Goal: Task Accomplishment & Management: Complete application form

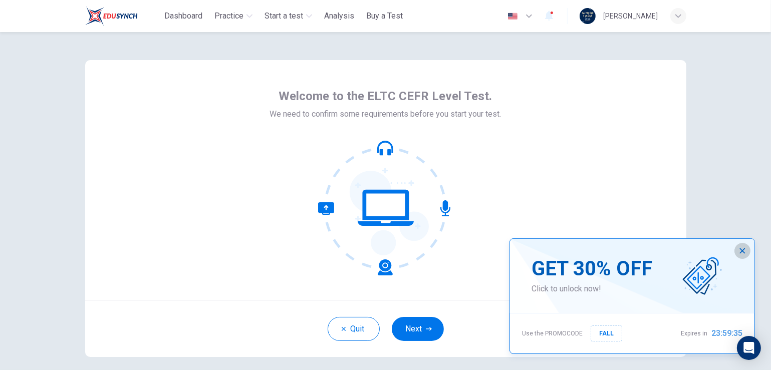
click at [743, 249] on icon "button" at bounding box center [742, 251] width 8 height 8
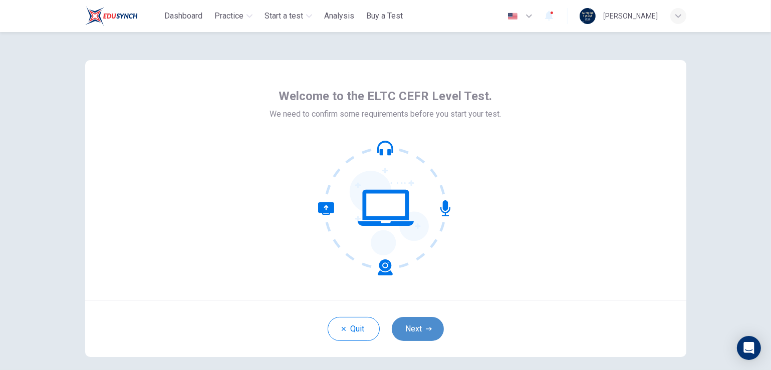
click at [420, 323] on button "Next" at bounding box center [418, 329] width 52 height 24
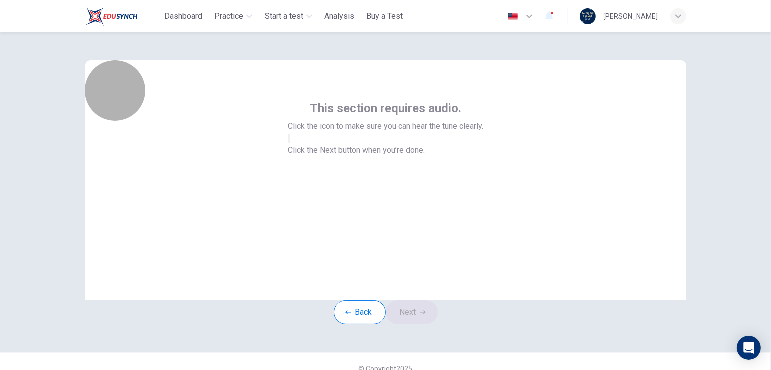
click at [289, 143] on button "button" at bounding box center [288, 139] width 2 height 10
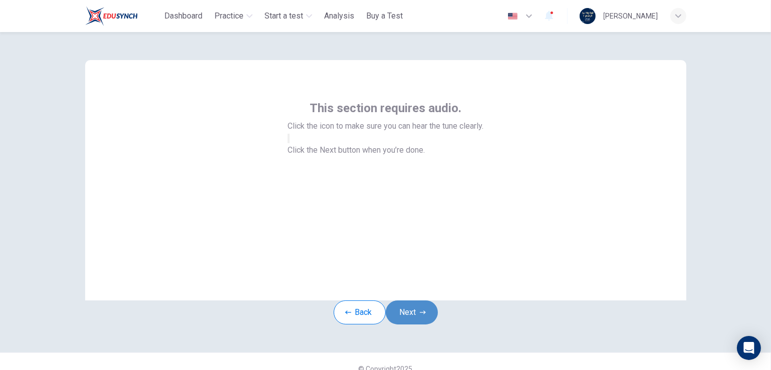
click at [410, 323] on button "Next" at bounding box center [412, 312] width 52 height 24
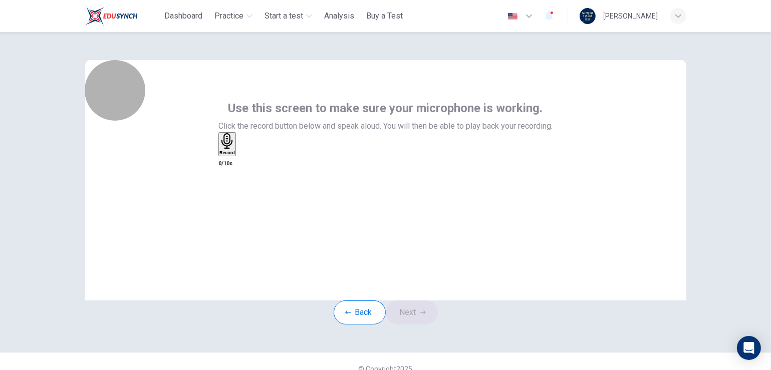
click at [235, 155] on div "Record" at bounding box center [227, 144] width 16 height 22
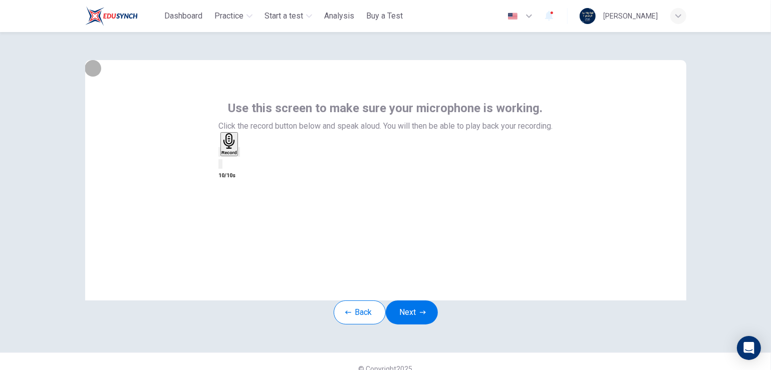
click at [239, 156] on div "button" at bounding box center [239, 152] width 0 height 8
click at [415, 324] on button "Next" at bounding box center [412, 312] width 52 height 24
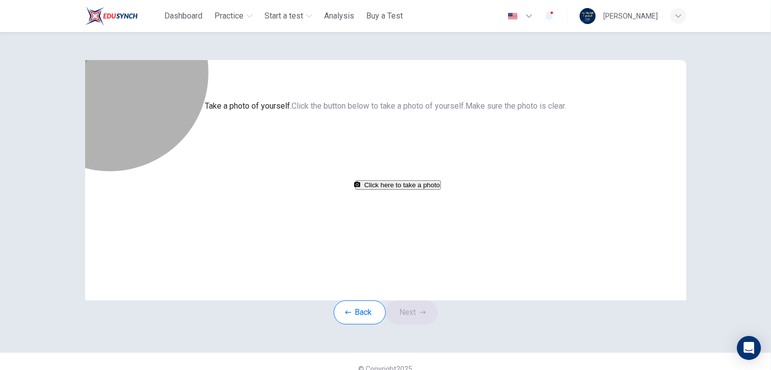
click at [355, 190] on button "Click here to take a photo" at bounding box center [398, 185] width 86 height 10
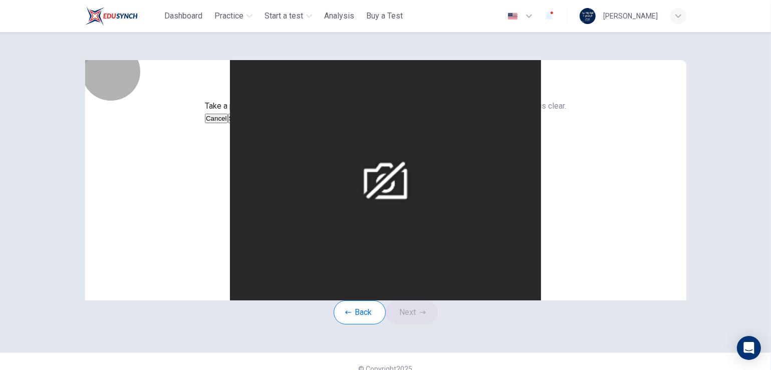
click at [228, 123] on button "Cancel" at bounding box center [216, 119] width 23 height 10
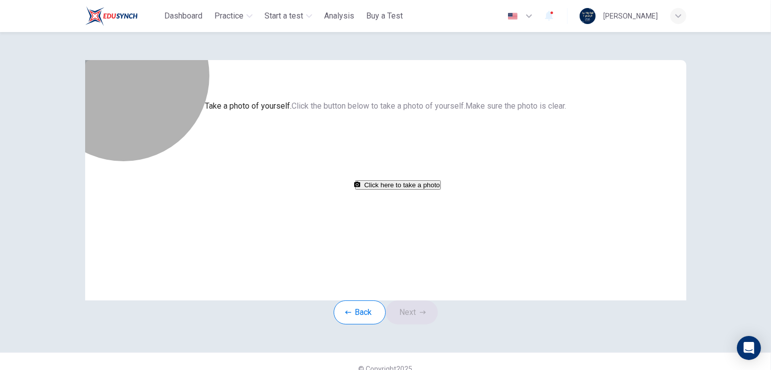
click at [360, 190] on button "Click here to take a photo" at bounding box center [398, 185] width 86 height 10
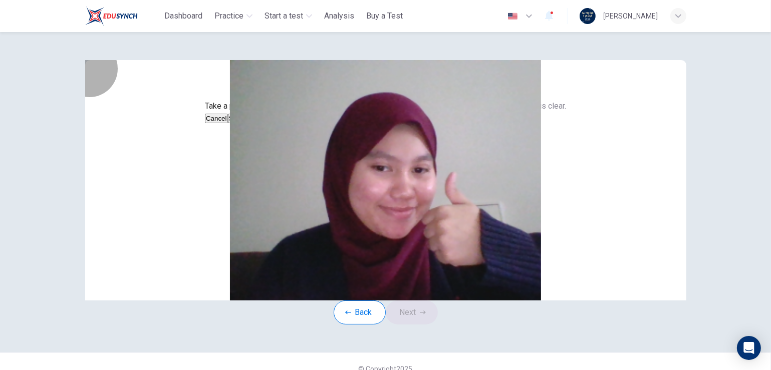
click at [245, 123] on button "Save" at bounding box center [236, 119] width 17 height 10
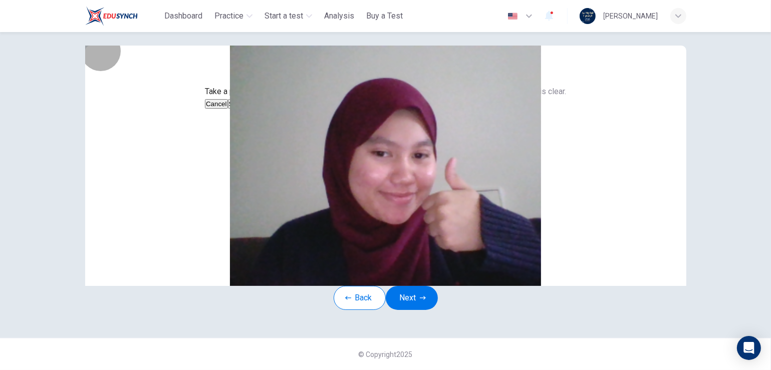
click at [245, 109] on button "Save" at bounding box center [236, 104] width 17 height 10
click at [409, 286] on button "Next" at bounding box center [412, 298] width 52 height 24
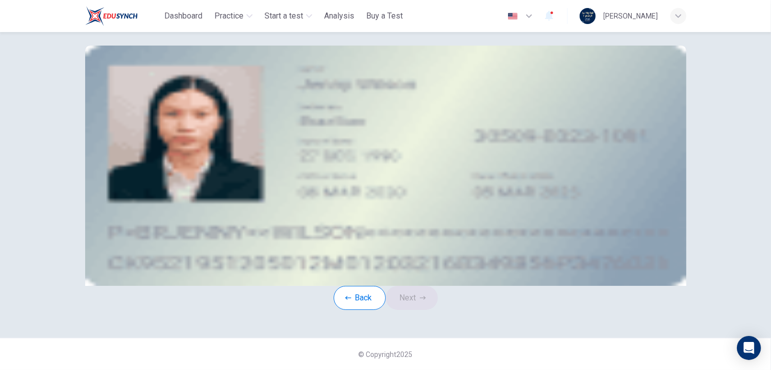
scroll to position [26, 0]
click at [168, 119] on icon "upload" at bounding box center [164, 115] width 8 height 8
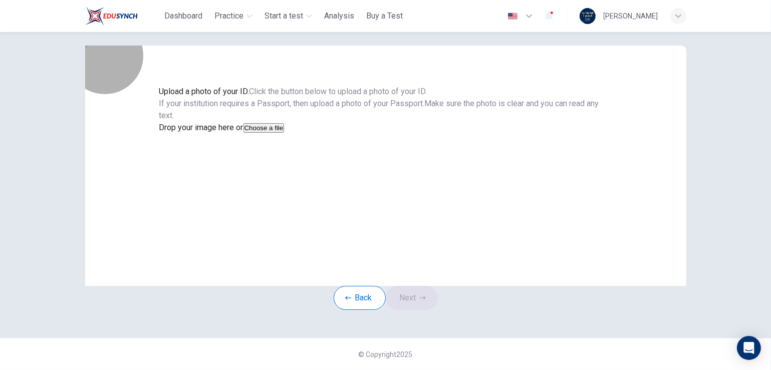
click at [284, 133] on button "Choose a file" at bounding box center [263, 128] width 41 height 10
click at [104, 56] on div "Upload a photo of your ID. Click the button below to upload a photo of your ID.…" at bounding box center [385, 166] width 601 height 240
click at [284, 133] on button "Choose a file" at bounding box center [263, 128] width 41 height 10
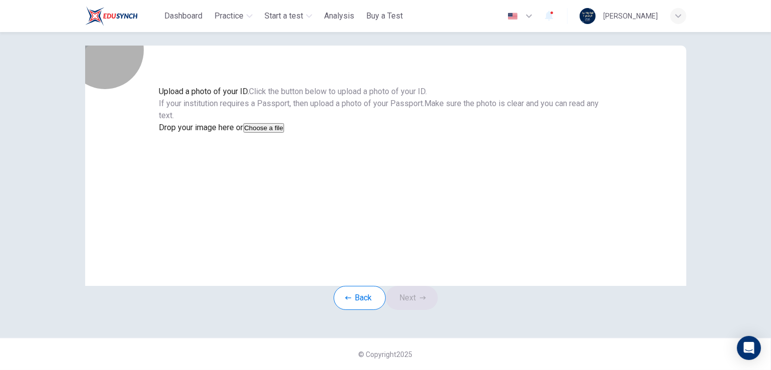
click at [284, 133] on button "Choose a file" at bounding box center [263, 128] width 41 height 10
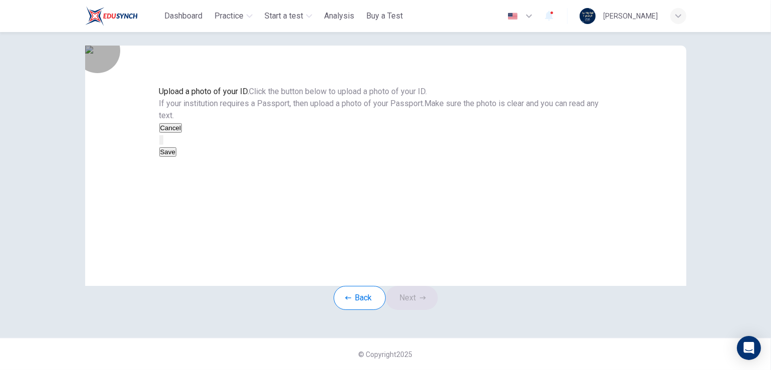
click at [176, 157] on button "Save" at bounding box center [167, 152] width 17 height 10
click at [423, 301] on icon "button" at bounding box center [423, 298] width 6 height 6
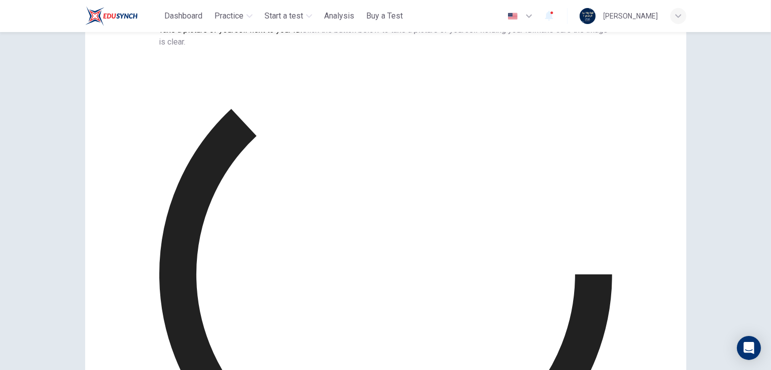
scroll to position [63, 0]
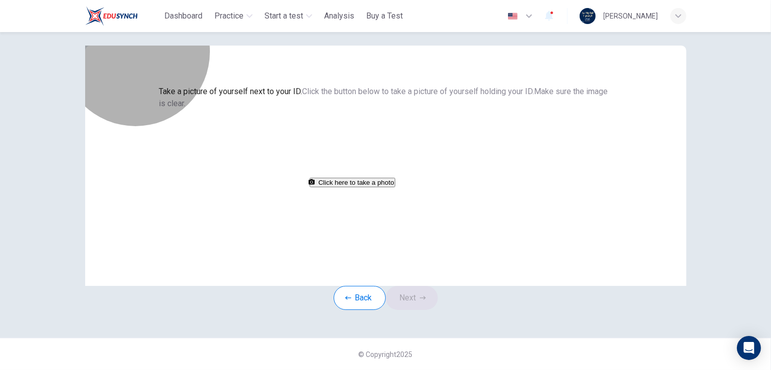
click at [372, 187] on button "Click here to take a photo" at bounding box center [352, 183] width 86 height 10
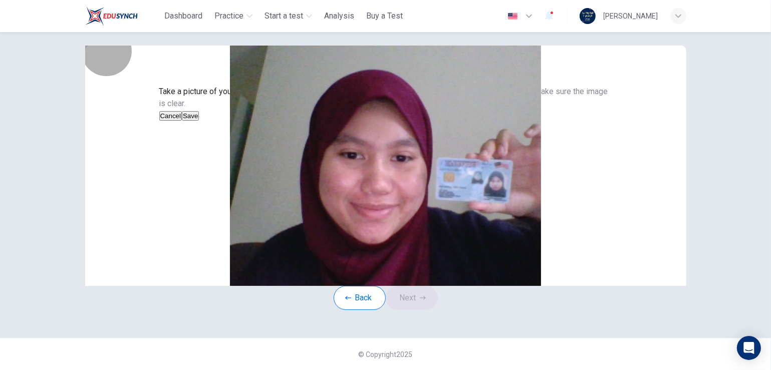
click at [199, 121] on button "Save" at bounding box center [190, 116] width 17 height 10
click at [425, 301] on icon "button" at bounding box center [423, 298] width 6 height 6
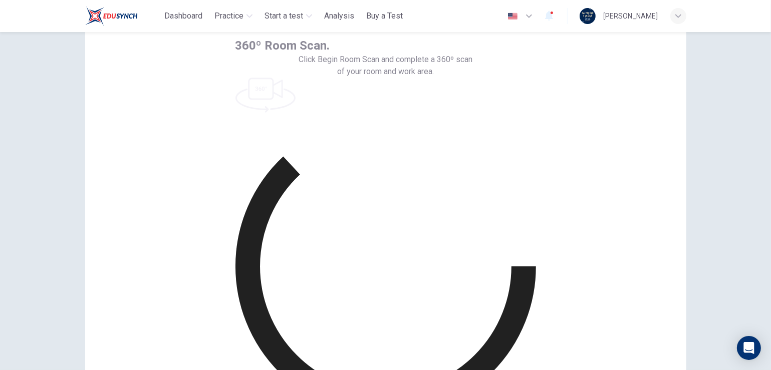
scroll to position [47, 0]
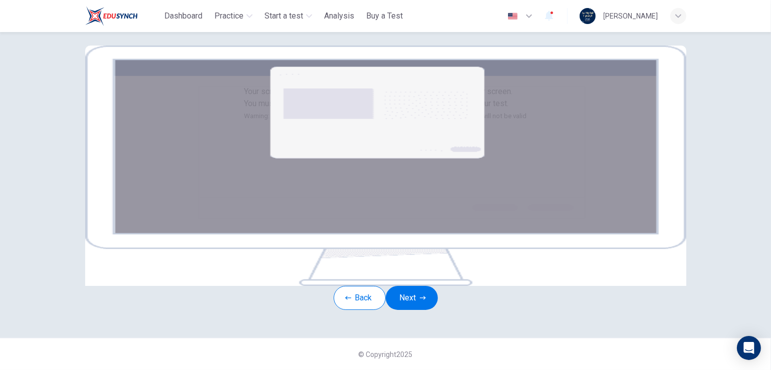
scroll to position [150, 0]
click at [418, 286] on button "Next" at bounding box center [412, 298] width 52 height 24
click at [407, 286] on button "Next" at bounding box center [412, 298] width 52 height 24
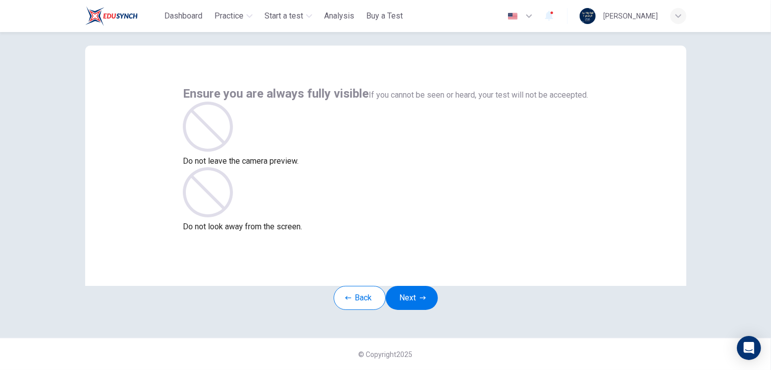
scroll to position [47, 0]
click at [413, 286] on button "Next" at bounding box center [412, 298] width 52 height 24
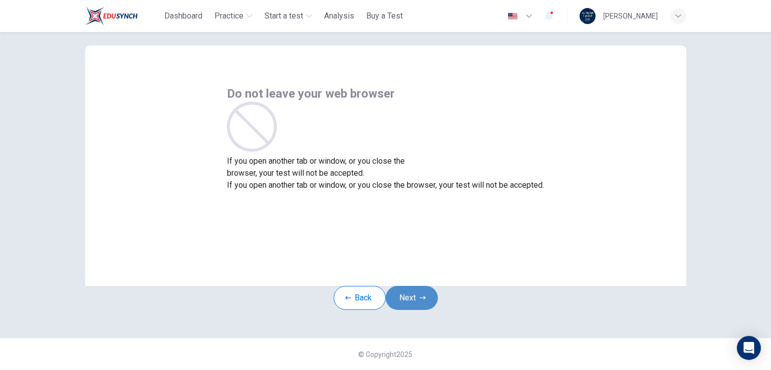
click at [413, 286] on button "Next" at bounding box center [412, 298] width 52 height 24
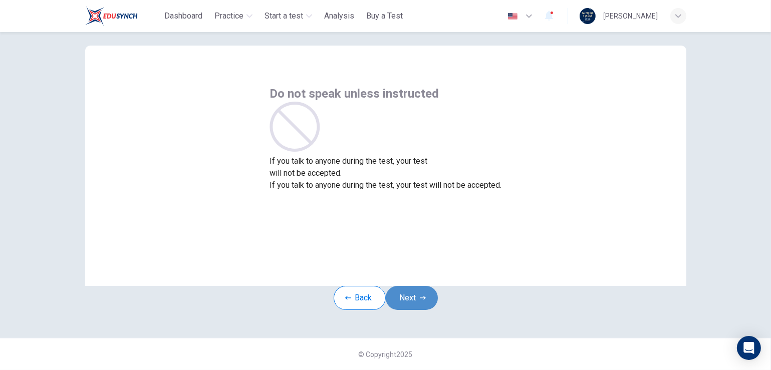
click at [413, 286] on button "Next" at bounding box center [412, 298] width 52 height 24
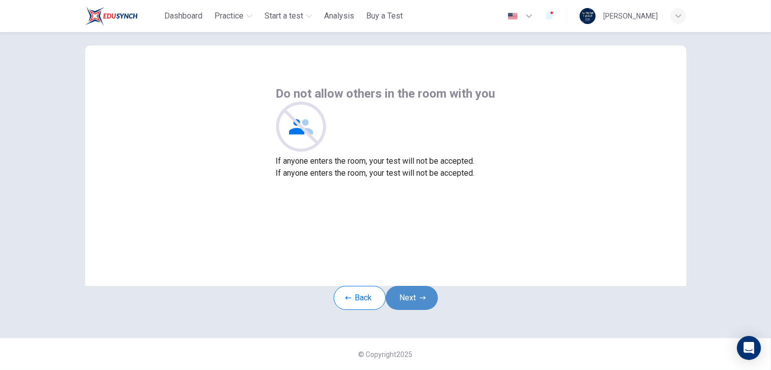
click at [413, 286] on button "Next" at bounding box center [412, 298] width 52 height 24
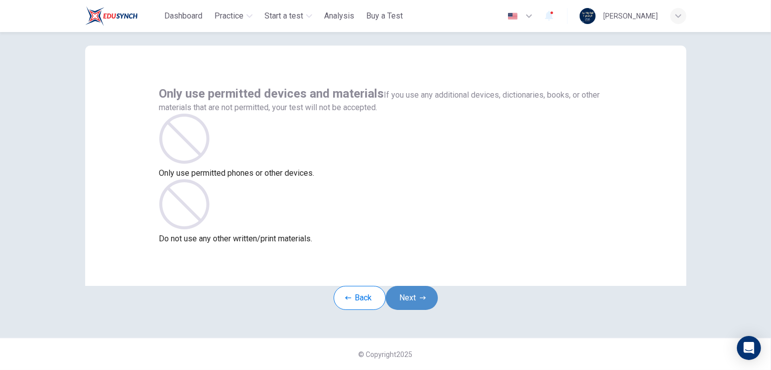
click at [413, 286] on button "Next" at bounding box center [412, 298] width 52 height 24
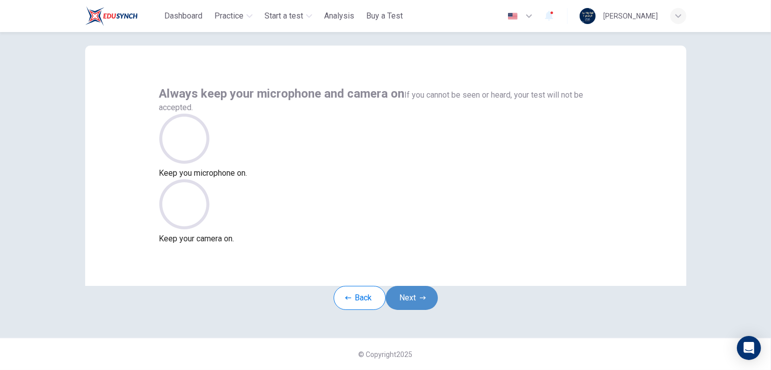
click at [413, 286] on button "Next" at bounding box center [412, 298] width 52 height 24
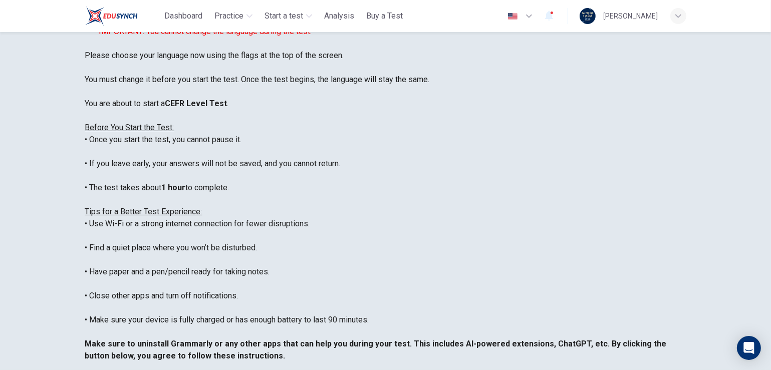
scroll to position [186, 0]
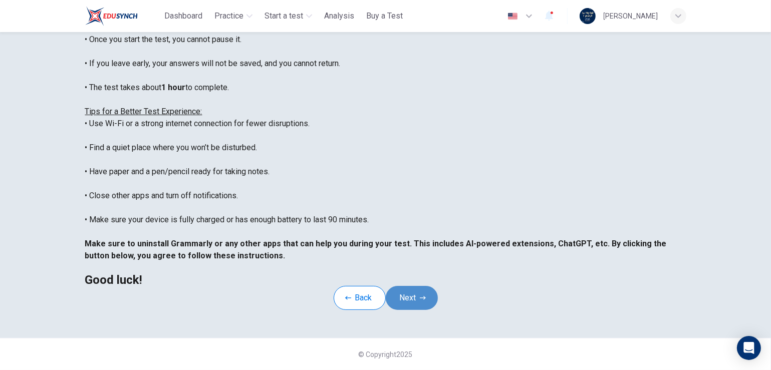
click at [423, 286] on button "Next" at bounding box center [412, 298] width 52 height 24
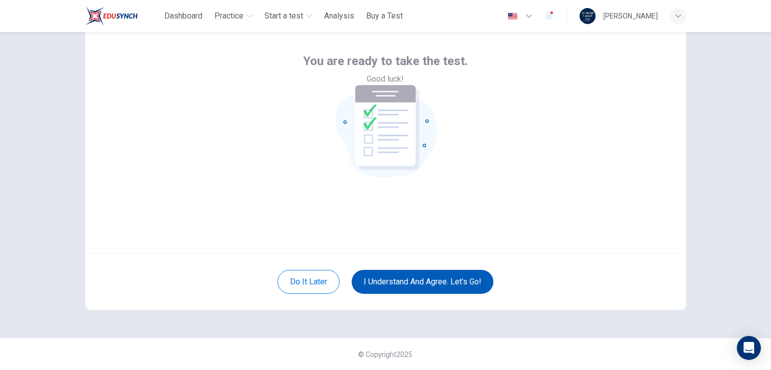
scroll to position [47, 0]
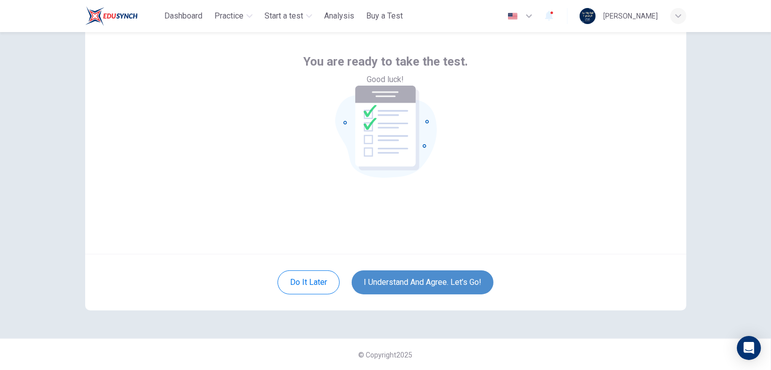
click at [418, 279] on button "I understand and agree. Let’s go!" at bounding box center [422, 282] width 142 height 24
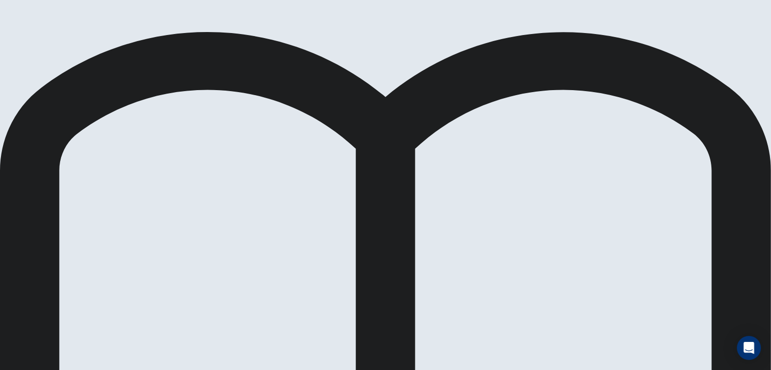
scroll to position [0, 0]
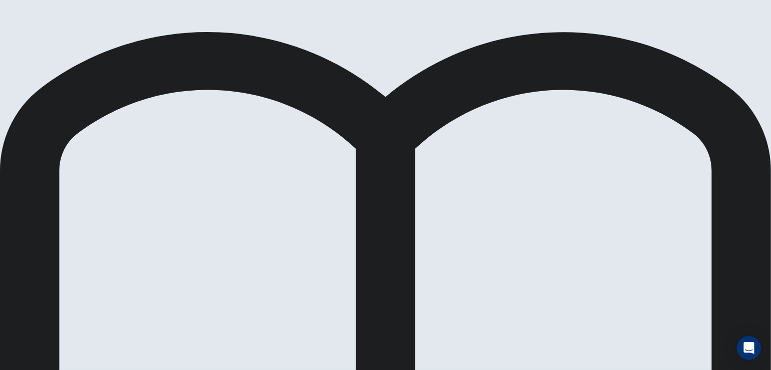
scroll to position [268, 0]
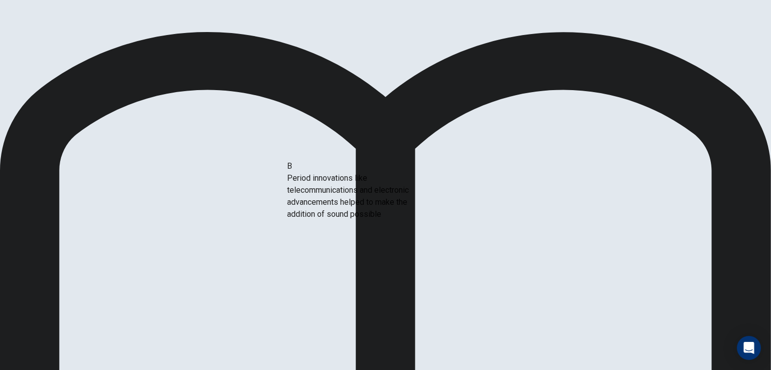
drag, startPoint x: 189, startPoint y: 241, endPoint x: 383, endPoint y: 202, distance: 197.2
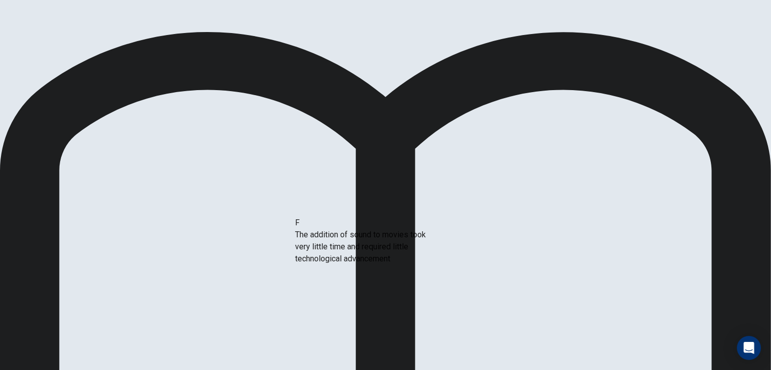
drag, startPoint x: 168, startPoint y: 293, endPoint x: 368, endPoint y: 257, distance: 203.4
drag, startPoint x: 171, startPoint y: 199, endPoint x: 395, endPoint y: 246, distance: 228.2
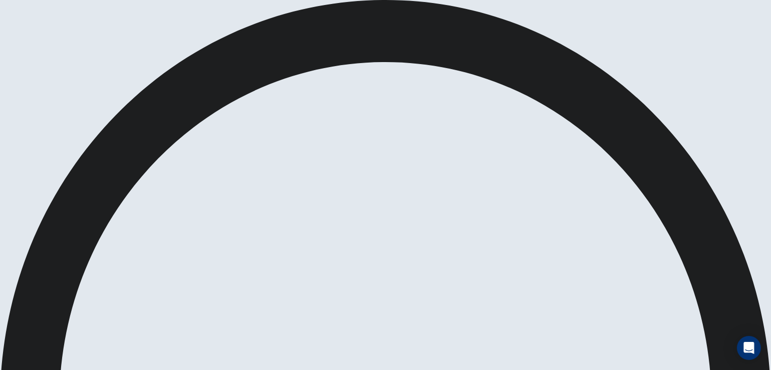
scroll to position [110, 0]
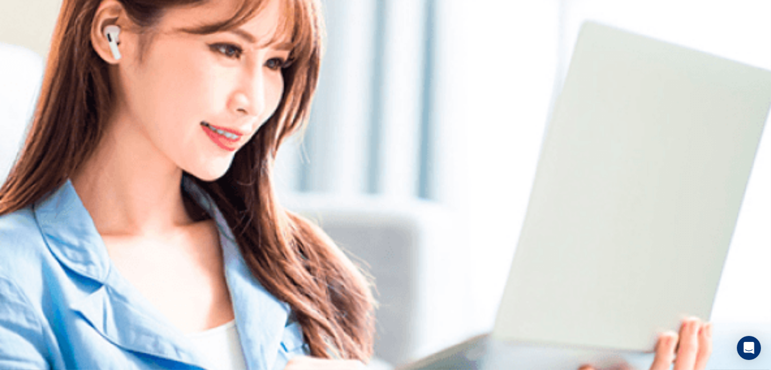
scroll to position [0, 0]
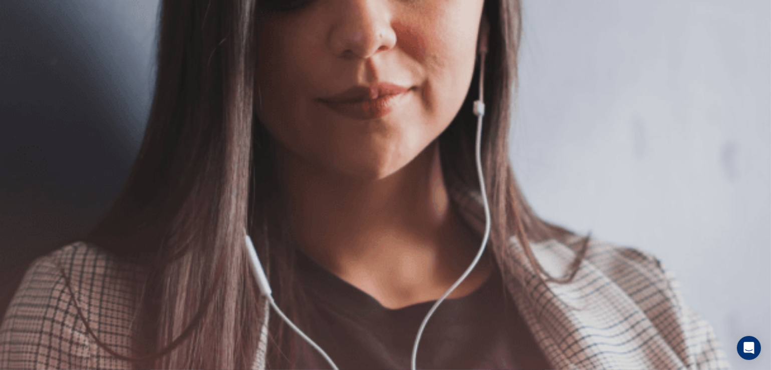
scroll to position [7, 0]
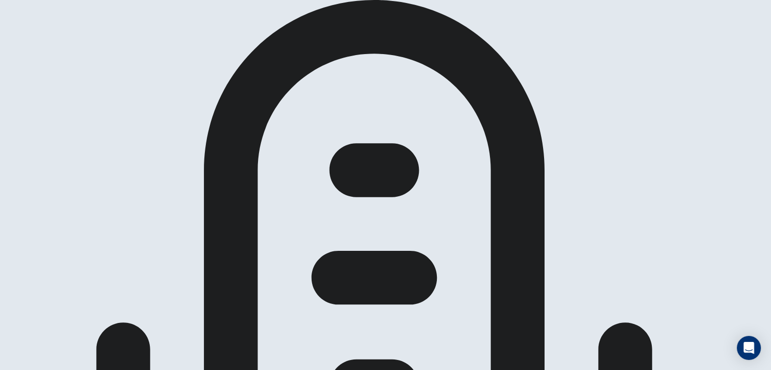
scroll to position [48, 0]
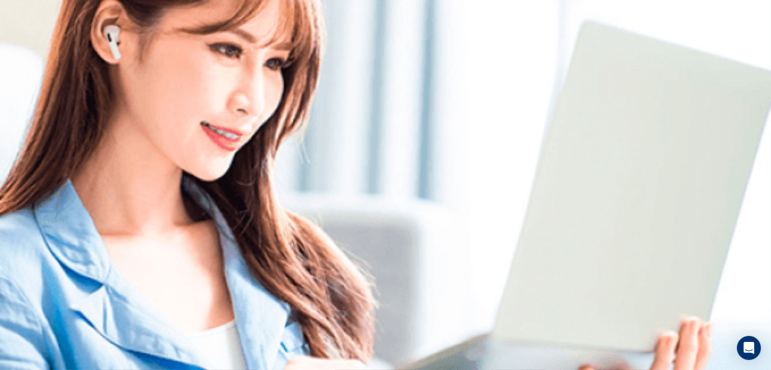
scroll to position [0, 0]
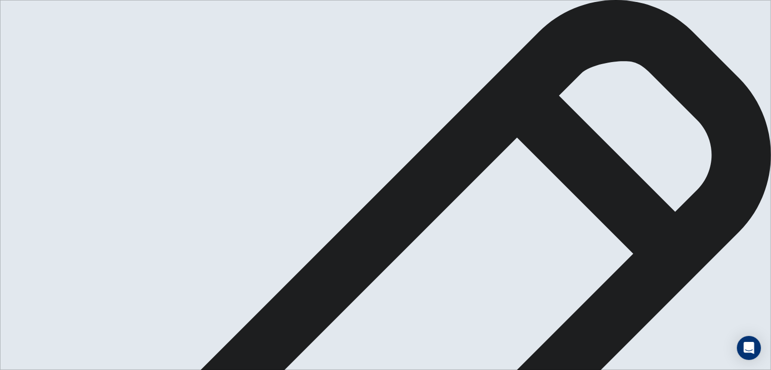
type textarea "**********"
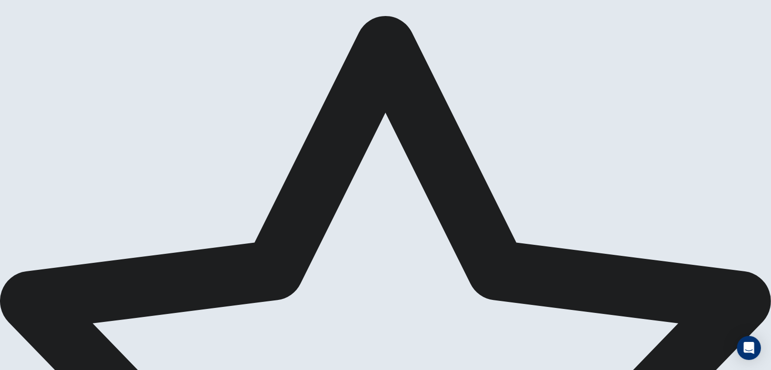
scroll to position [0, 0]
